Goal: Information Seeking & Learning: Learn about a topic

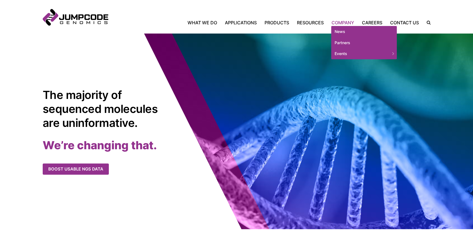
click at [342, 23] on link "Company" at bounding box center [343, 22] width 30 height 7
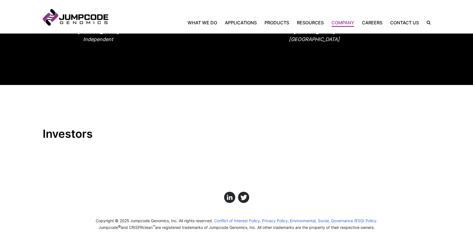
scroll to position [578, 0]
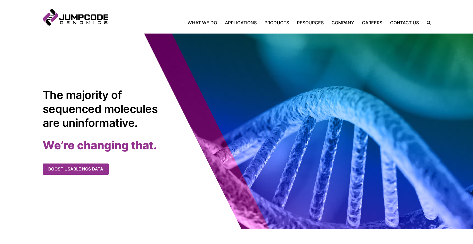
scroll to position [154, 0]
